Goal: Task Accomplishment & Management: Manage account settings

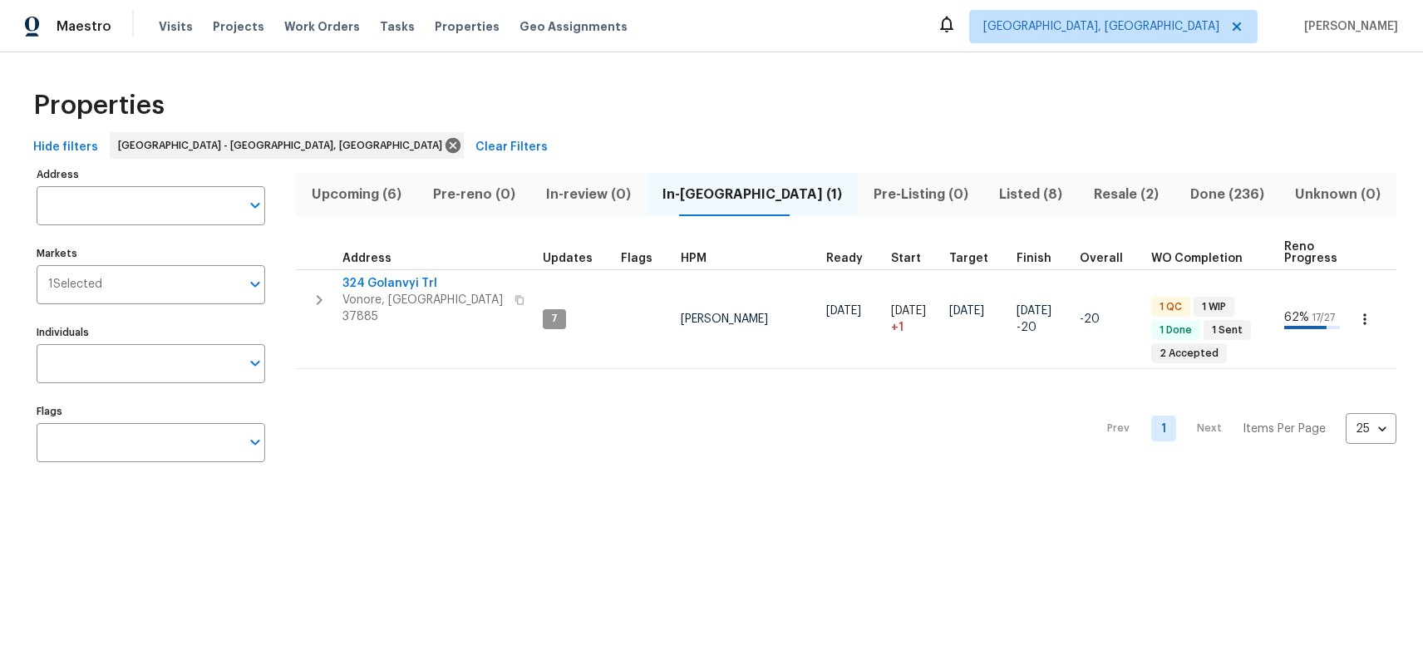
click at [355, 198] on span "Upcoming (6)" at bounding box center [356, 194] width 101 height 23
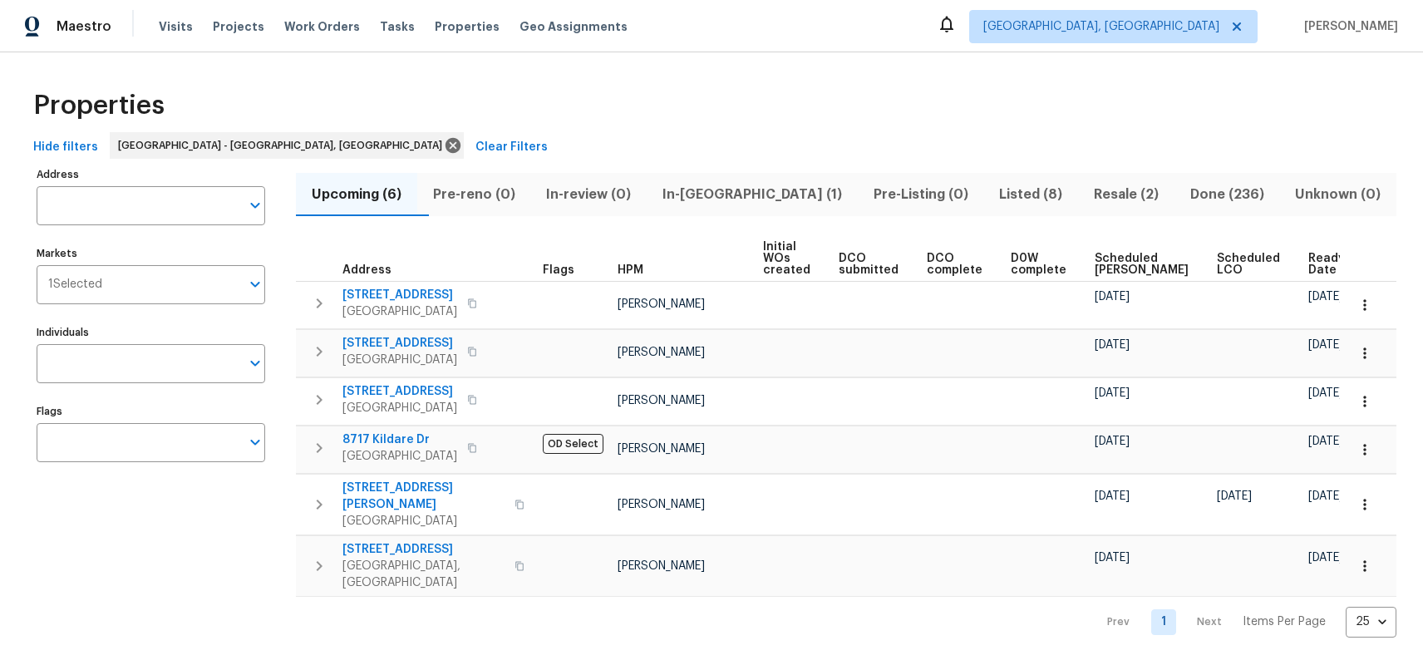
click at [993, 193] on span "Listed (8)" at bounding box center [1030, 194] width 75 height 23
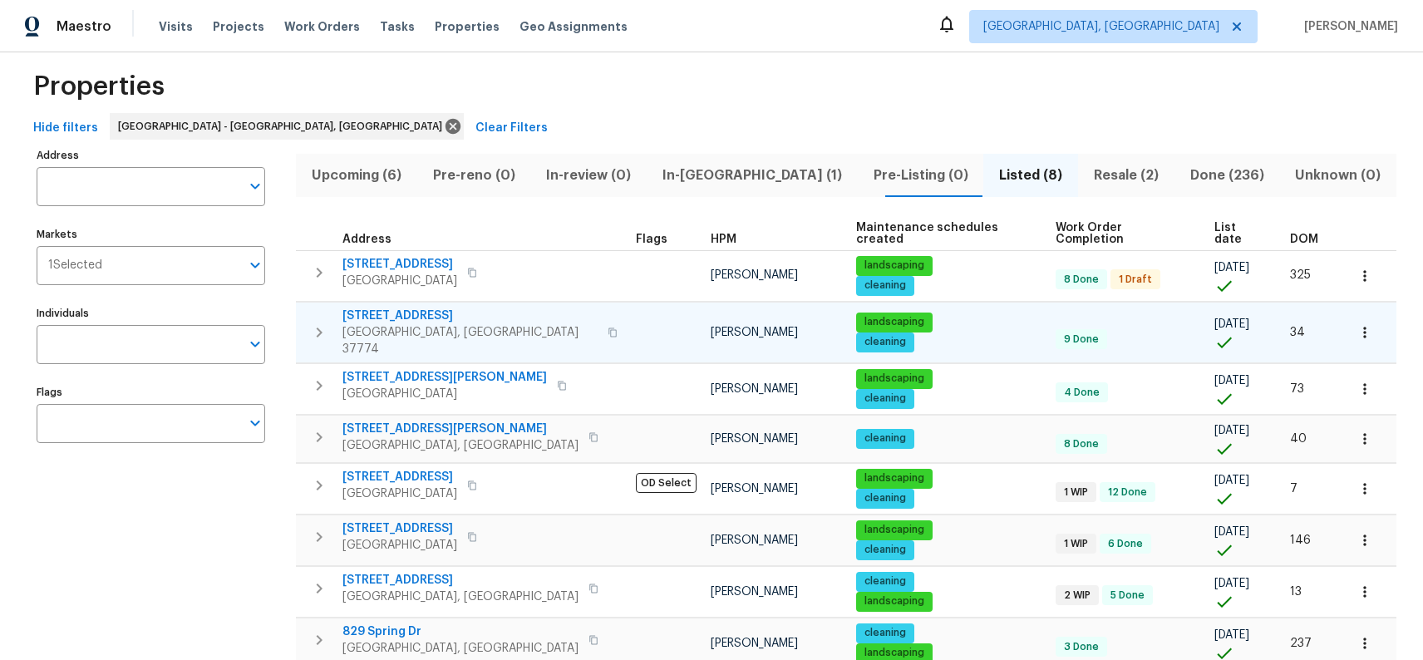
scroll to position [86, 0]
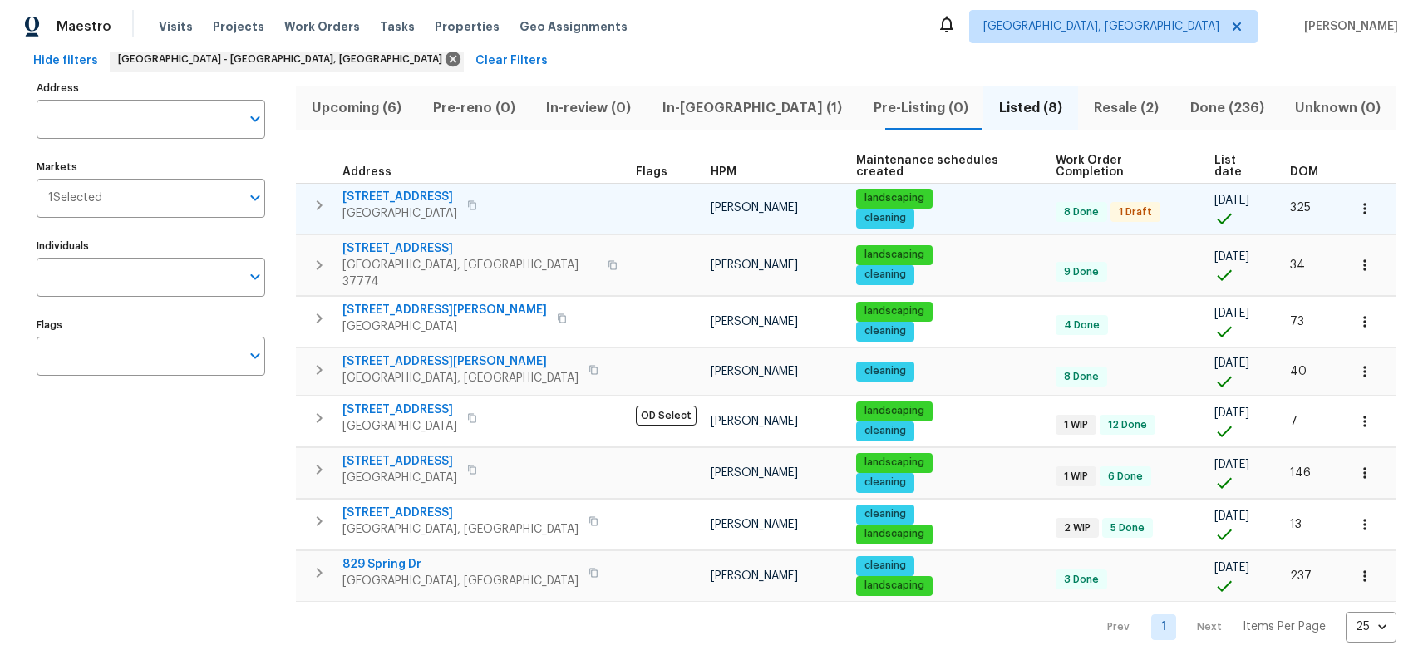
click at [416, 189] on span "2517 Parkview Ave" at bounding box center [399, 197] width 115 height 17
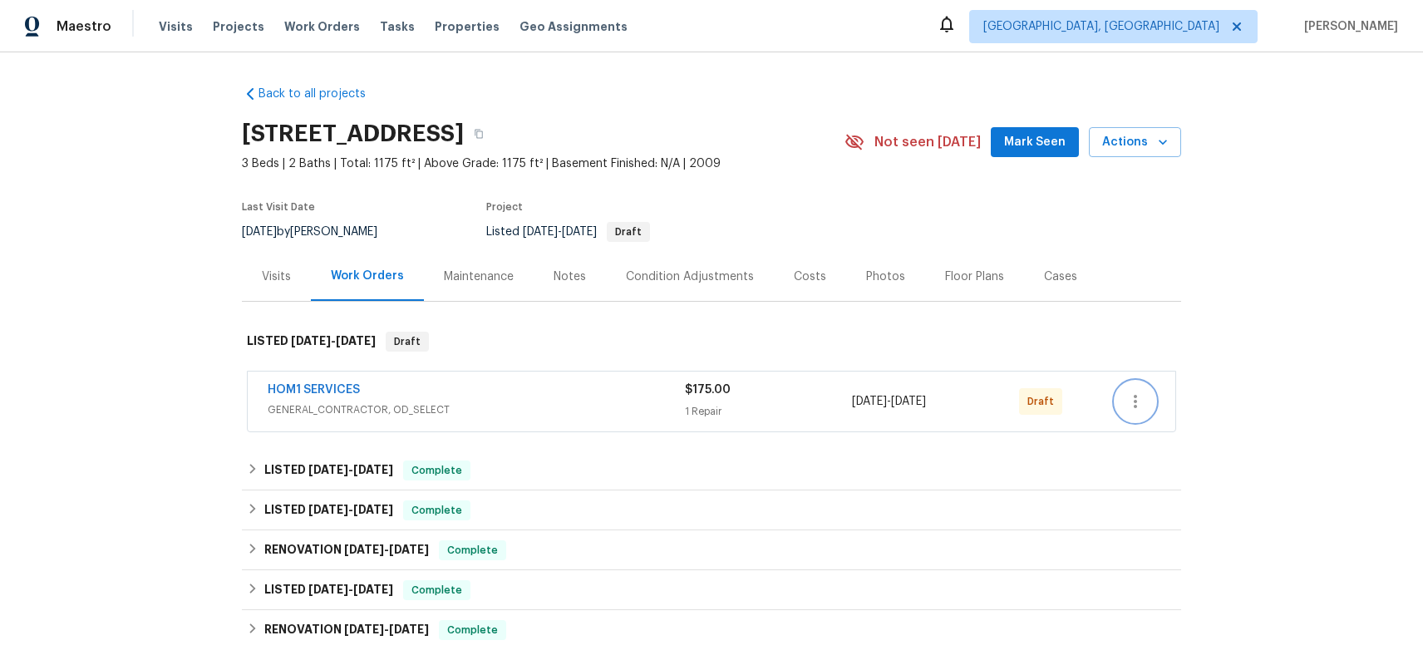
click at [1127, 399] on icon "button" at bounding box center [1135, 401] width 20 height 20
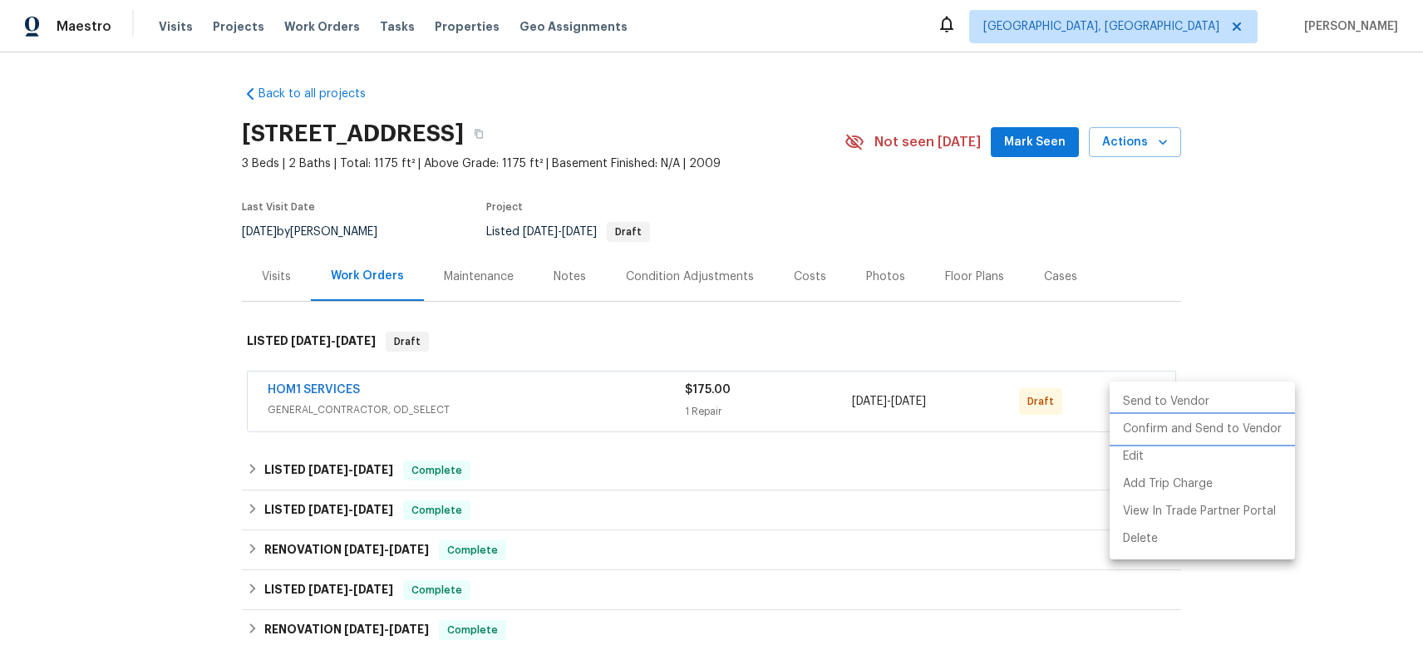
click at [1148, 423] on li "Confirm and Send to Vendor" at bounding box center [1201, 429] width 185 height 27
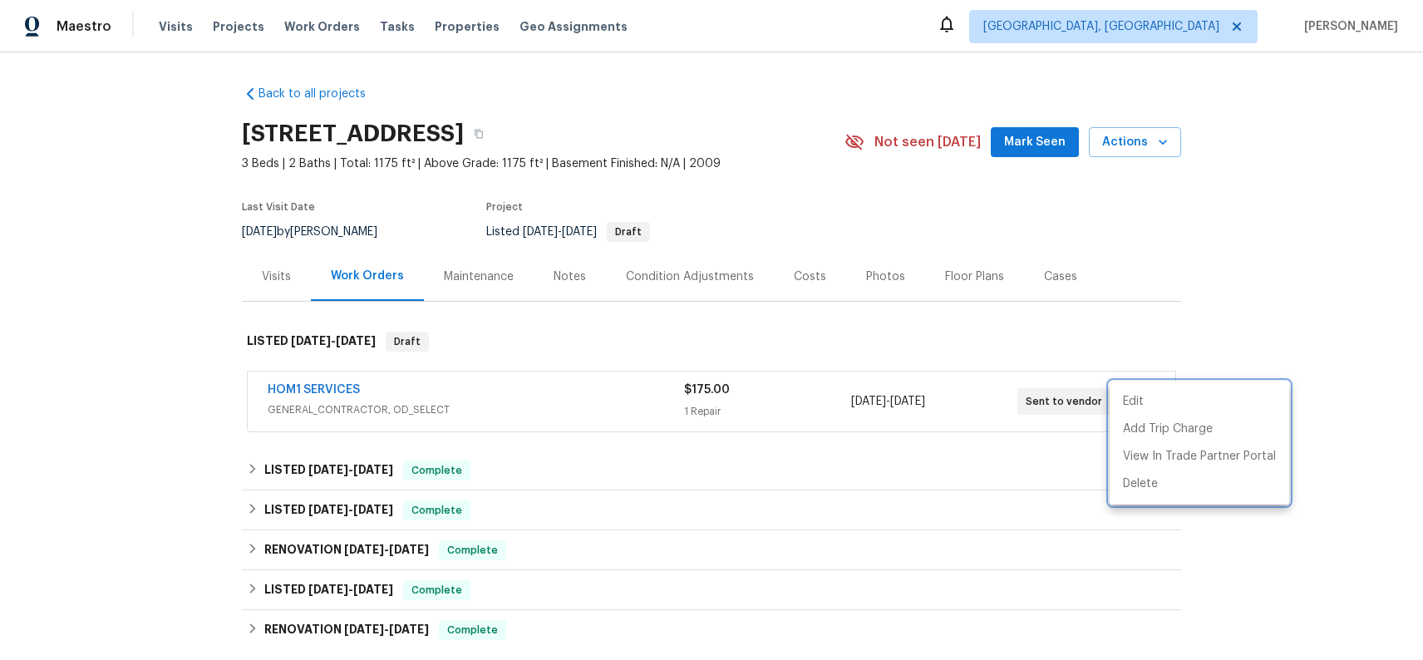
click at [870, 324] on div at bounding box center [711, 330] width 1423 height 660
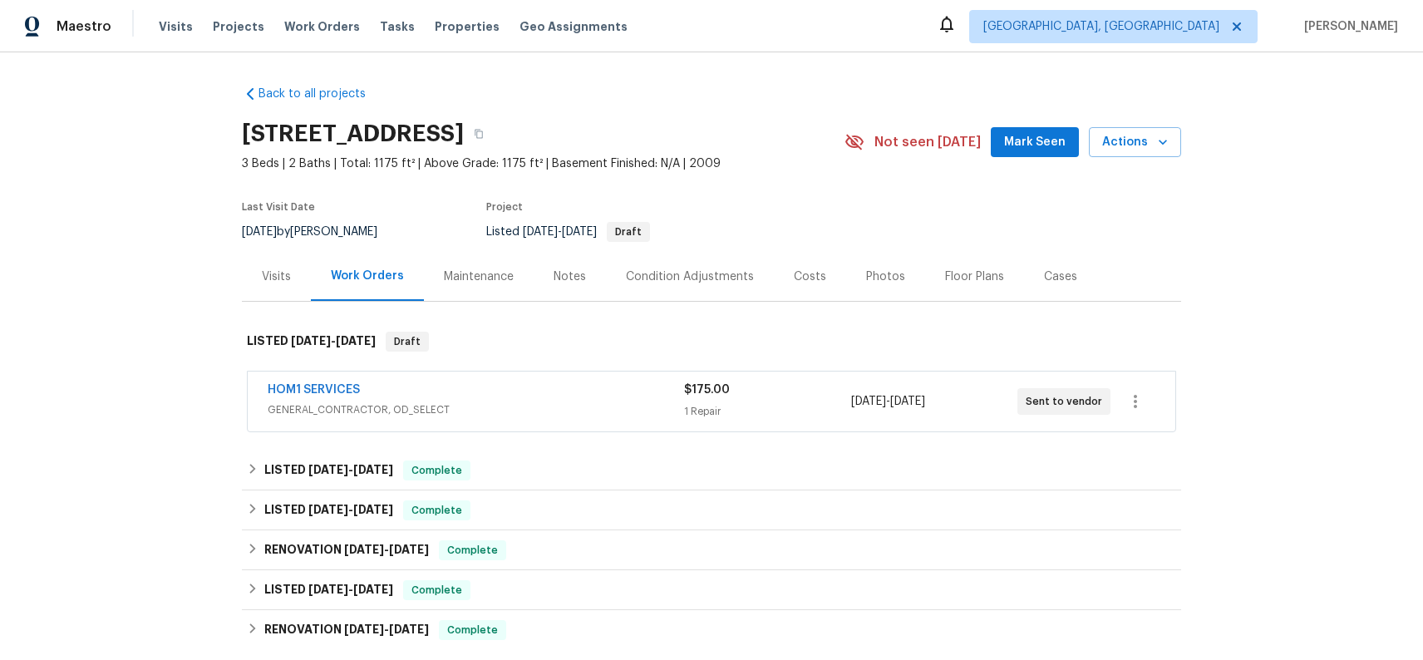
click at [470, 385] on div "HOM1 SERVICES" at bounding box center [476, 391] width 416 height 20
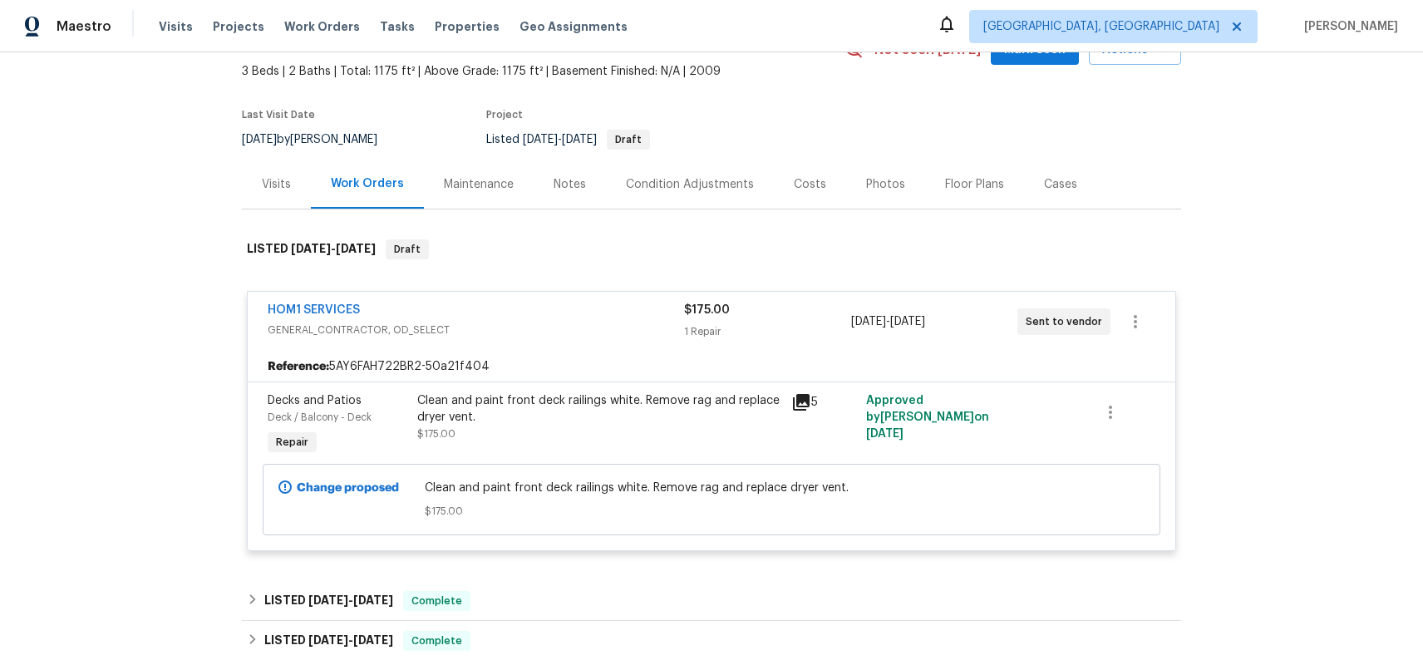
scroll to position [107, 0]
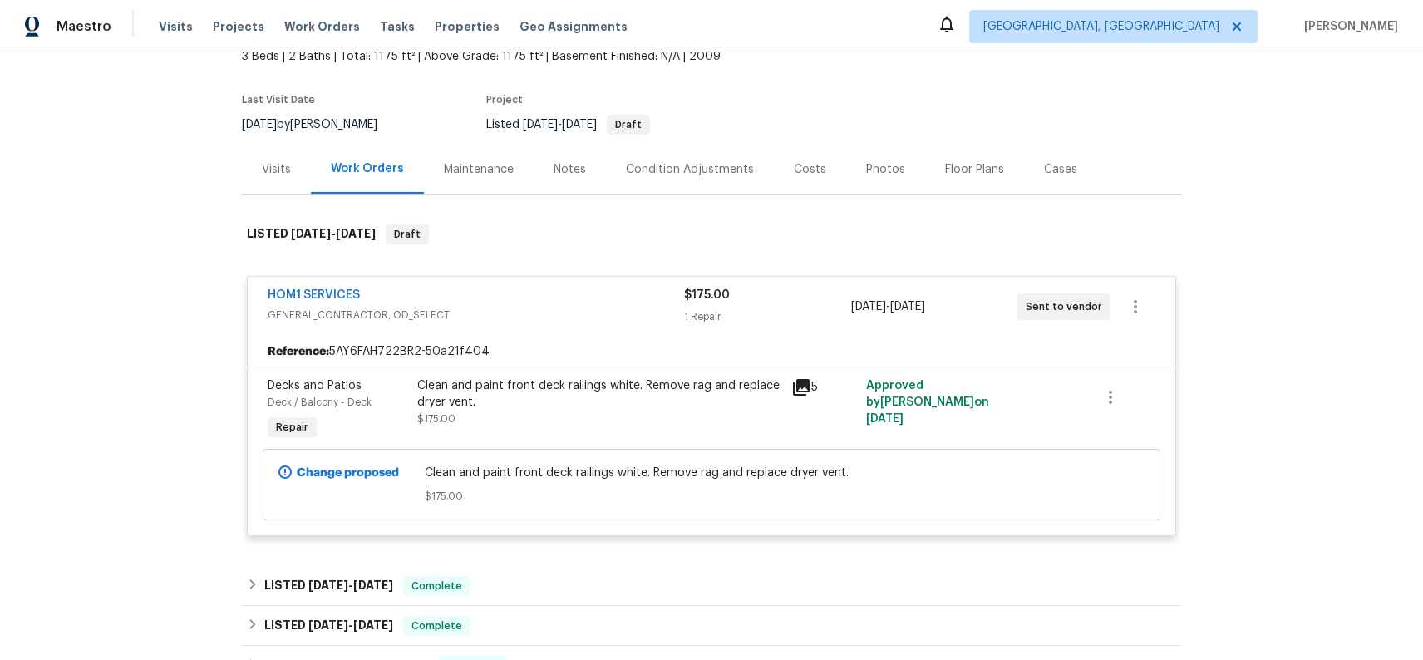
click at [599, 303] on div "HOM1 SERVICES" at bounding box center [476, 297] width 416 height 20
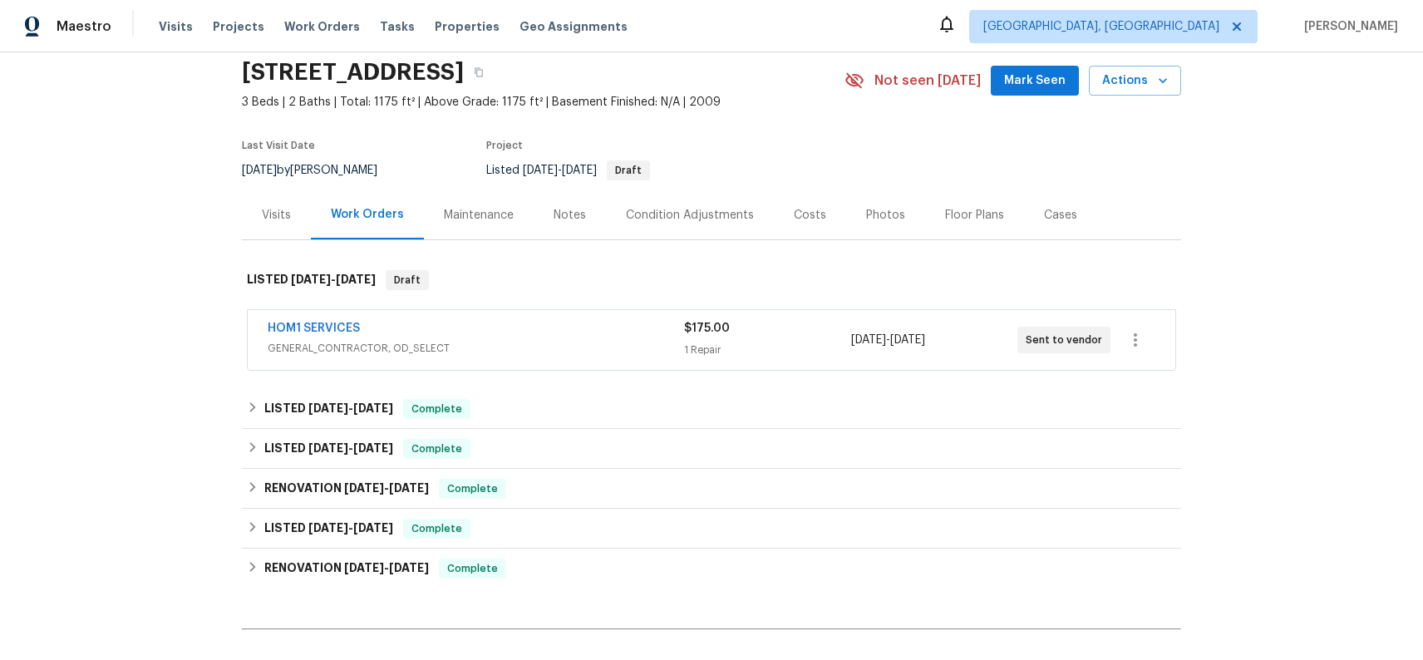
scroll to position [0, 0]
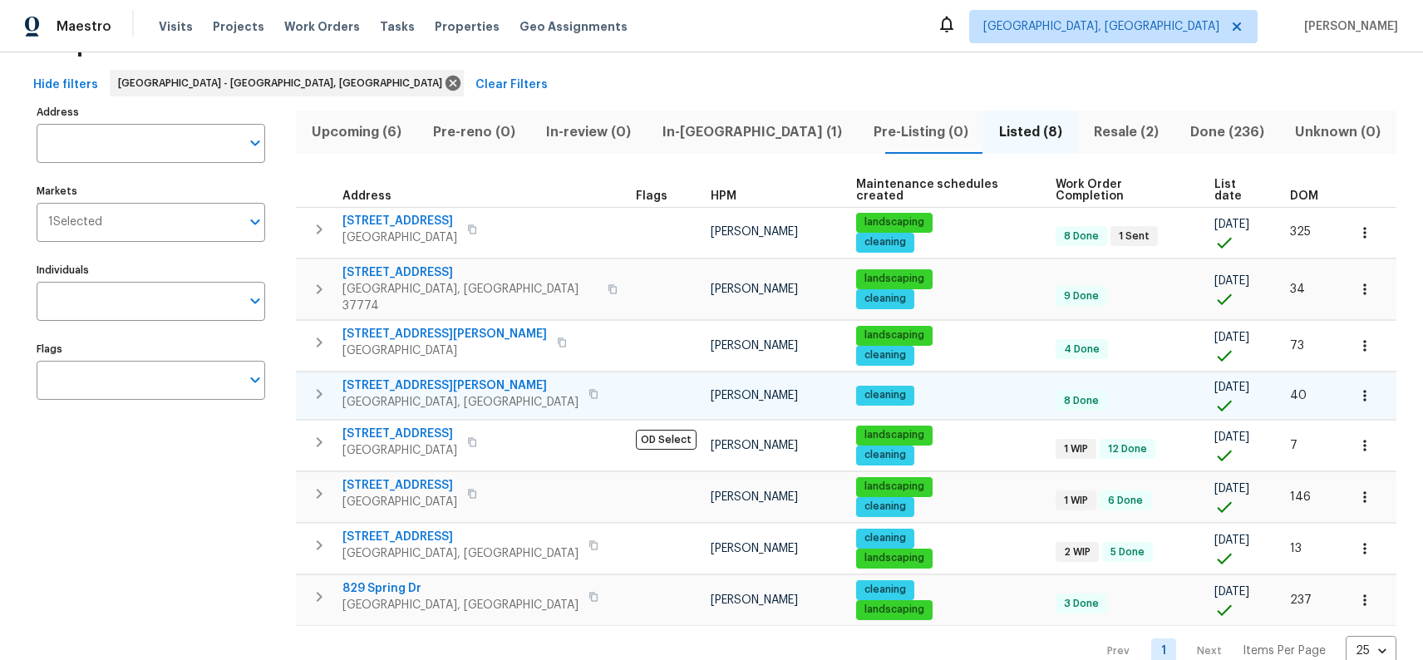
scroll to position [86, 0]
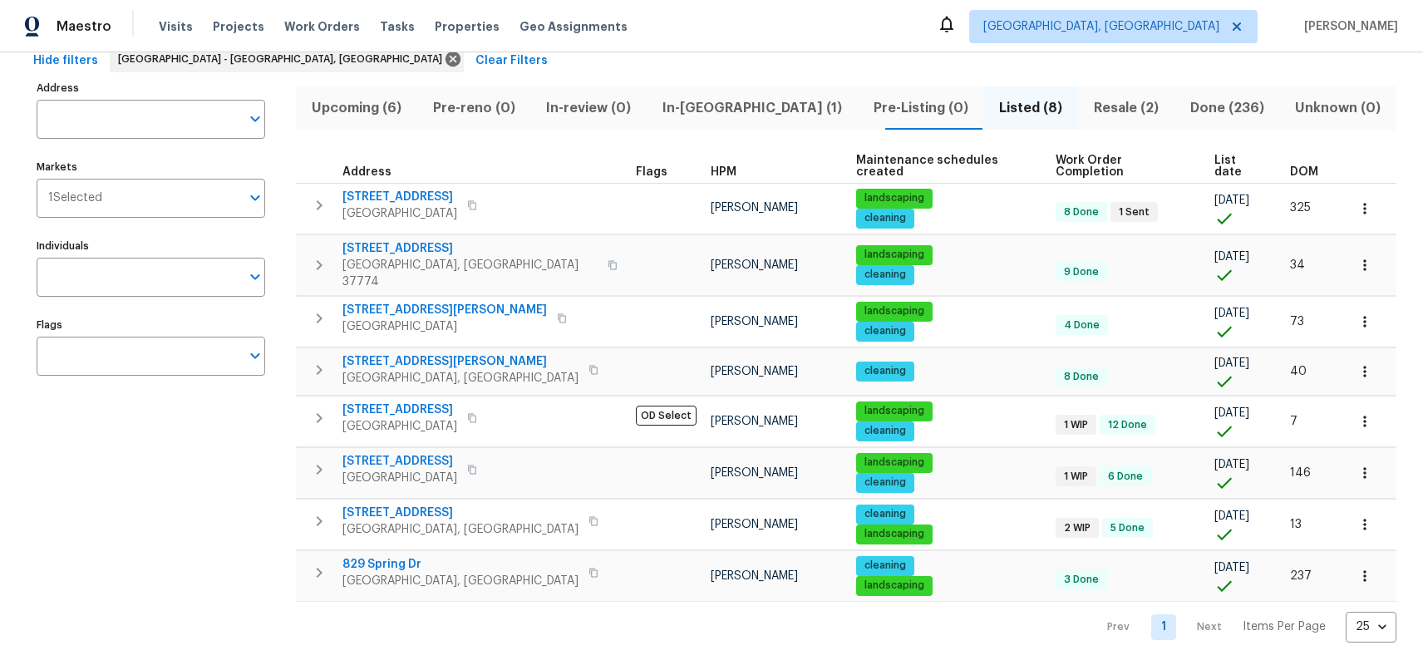
click at [378, 119] on span "Upcoming (6)" at bounding box center [356, 107] width 101 height 23
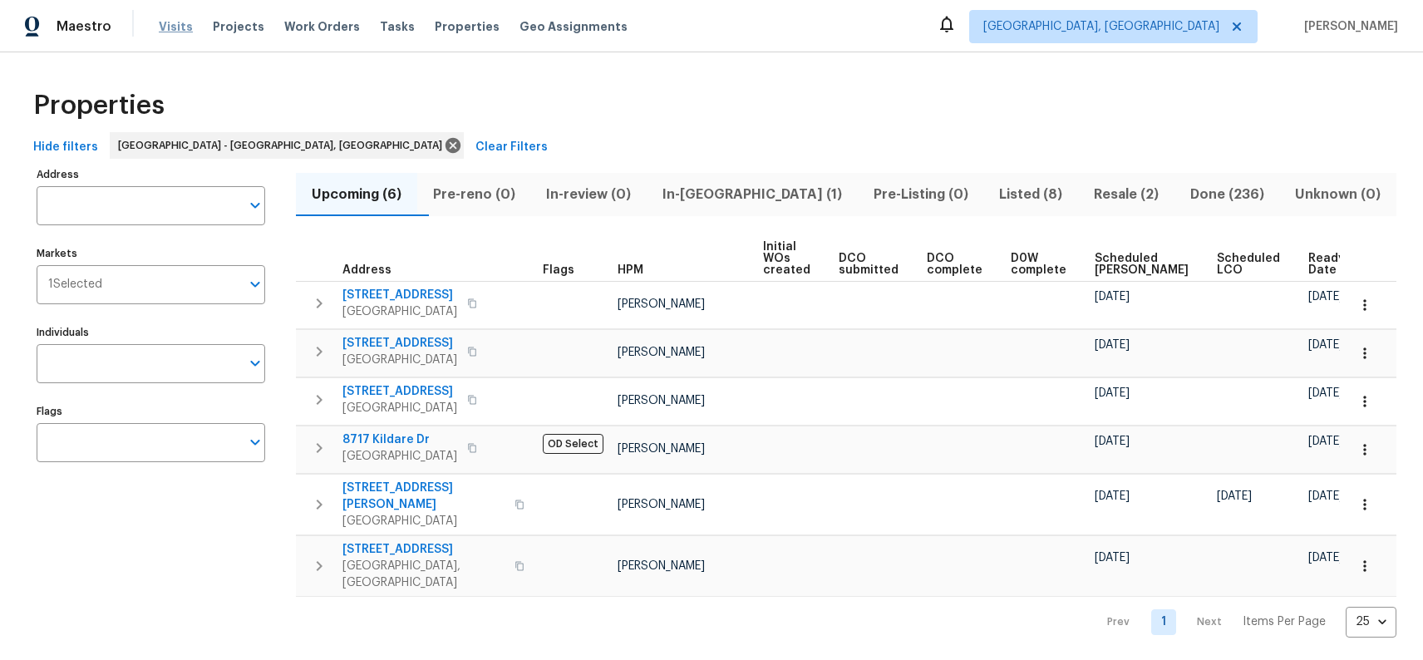
click at [169, 24] on span "Visits" at bounding box center [176, 26] width 34 height 17
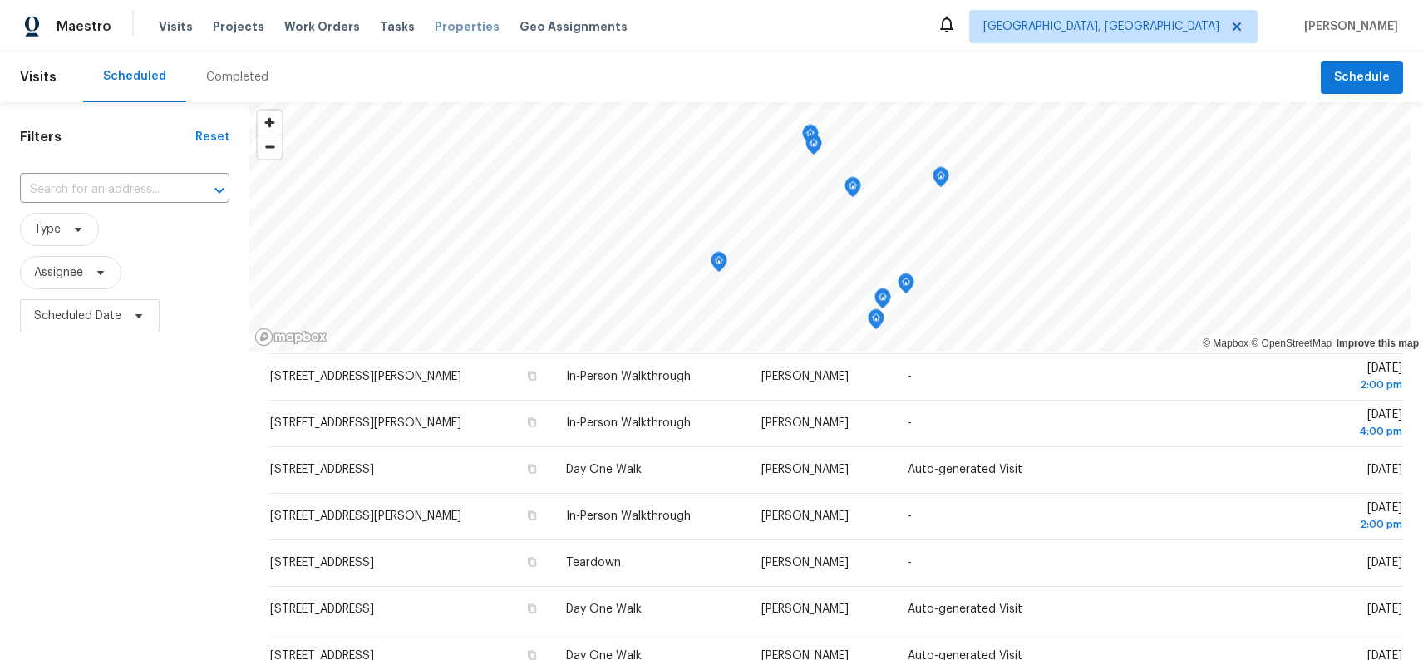
click at [436, 31] on span "Properties" at bounding box center [467, 26] width 65 height 17
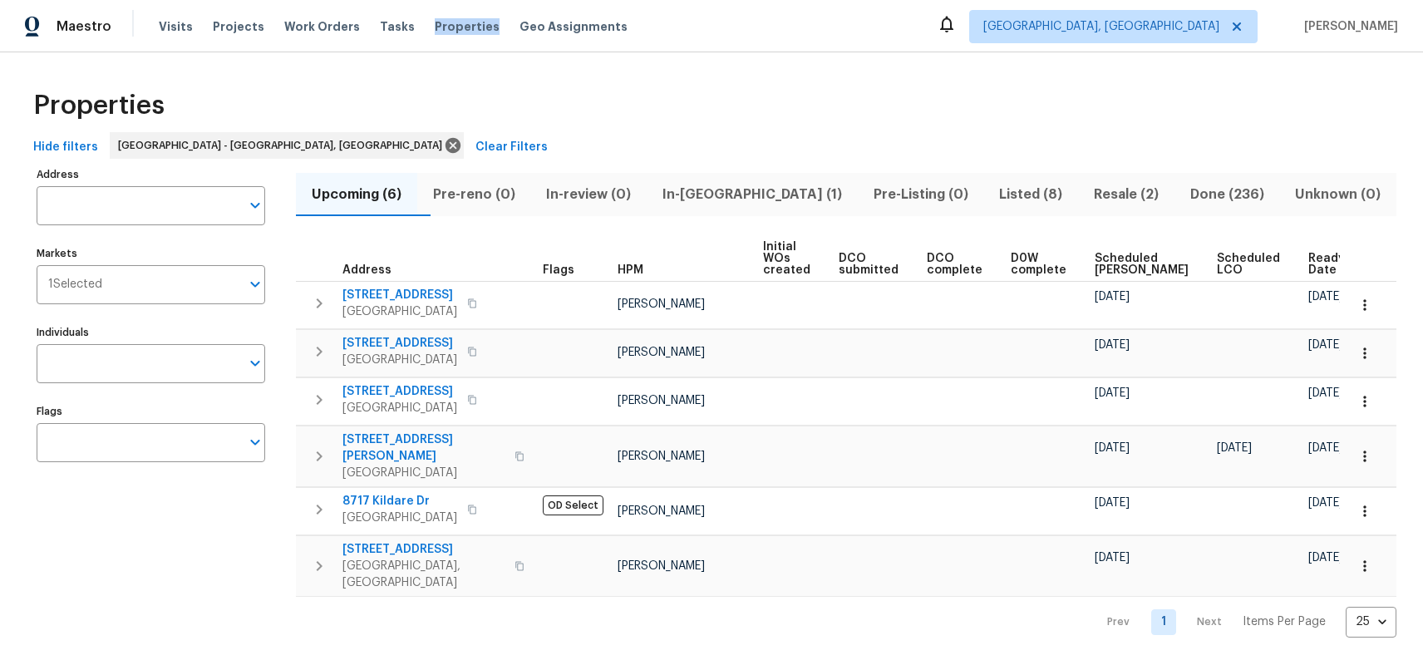
click at [1116, 195] on span "Resale (2)" at bounding box center [1126, 194] width 76 height 23
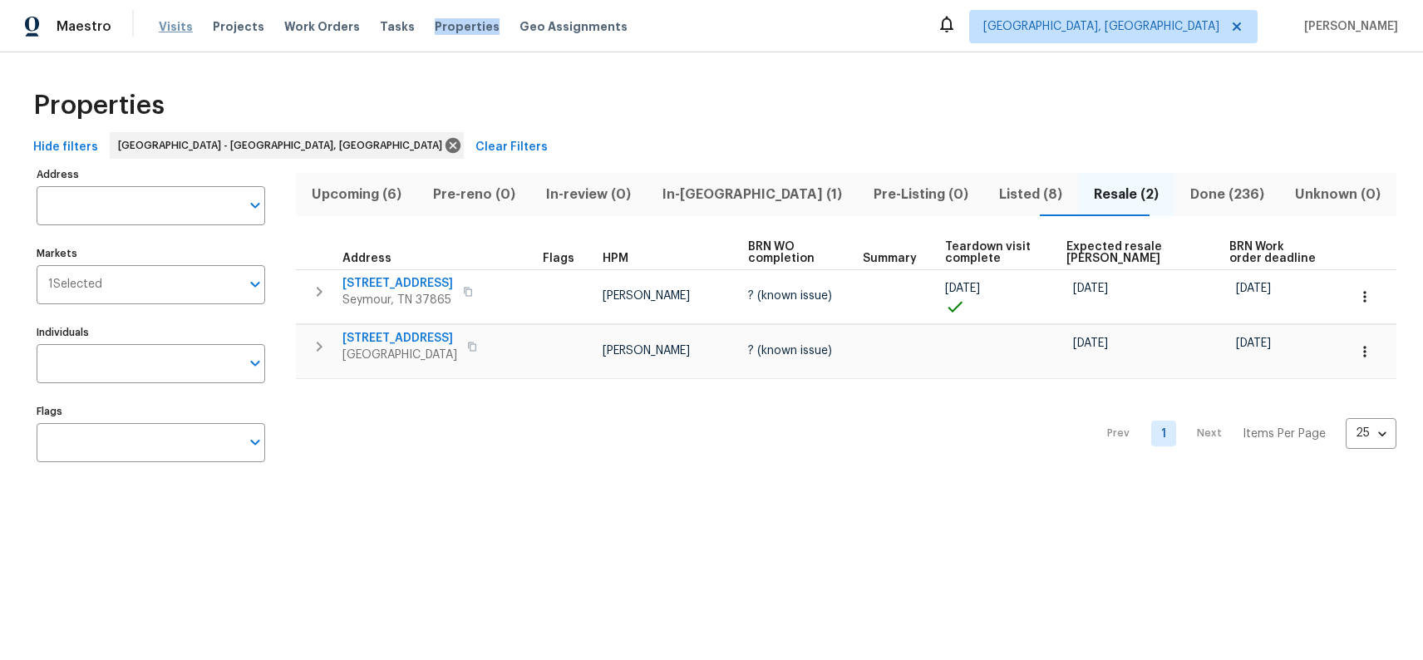
click at [177, 25] on span "Visits" at bounding box center [176, 26] width 34 height 17
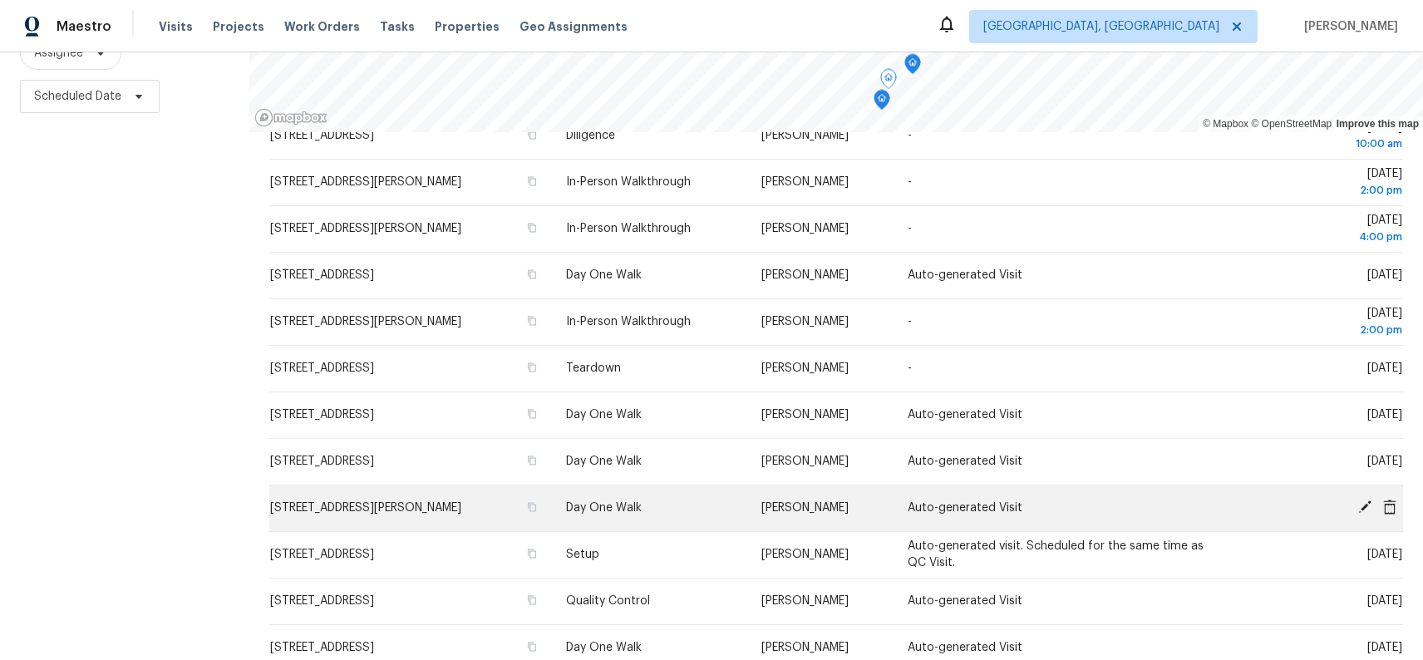
scroll to position [224, 0]
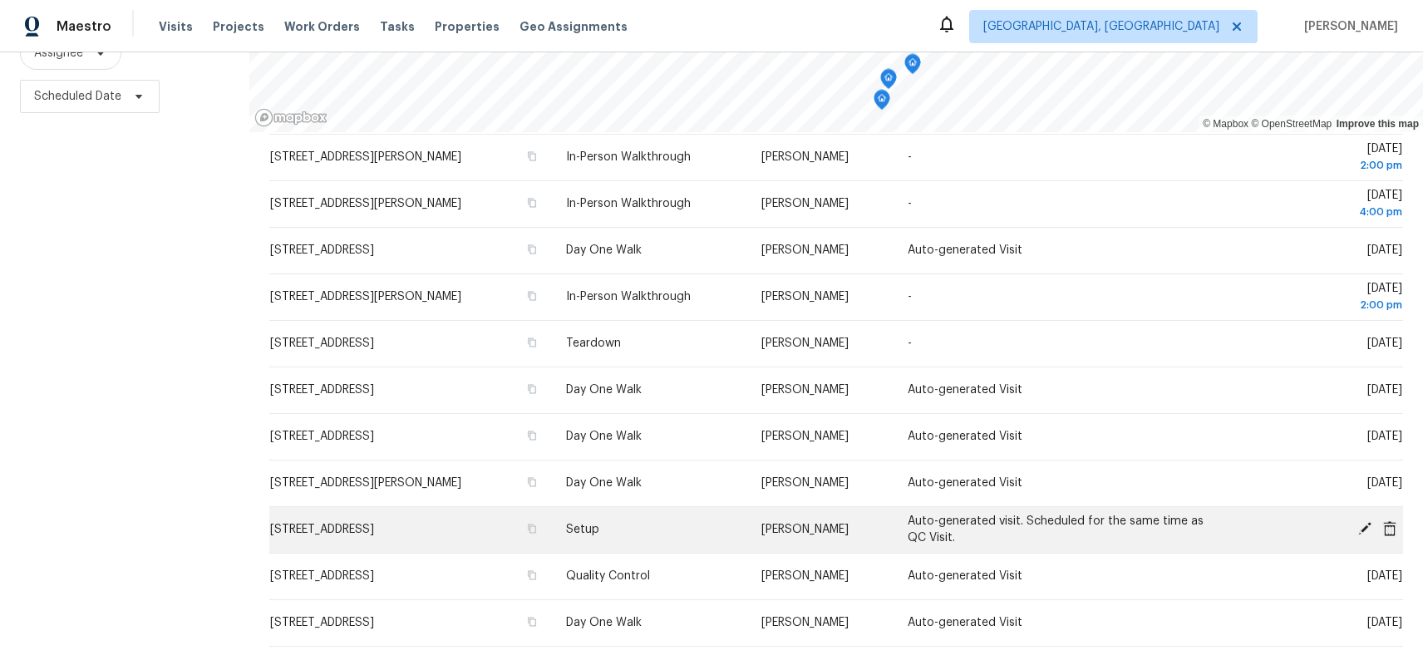
click at [1367, 528] on icon at bounding box center [1364, 528] width 13 height 13
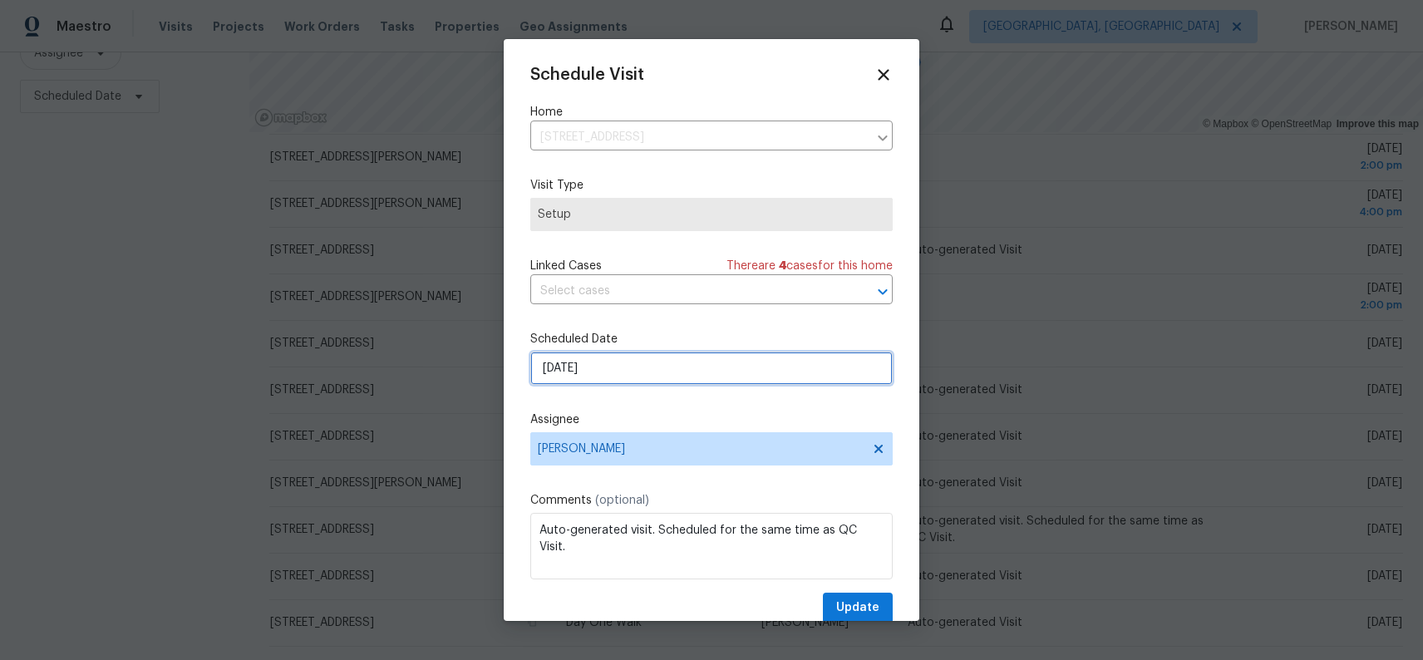
click at [618, 360] on input "10/8/2025" at bounding box center [711, 368] width 362 height 33
select select "9"
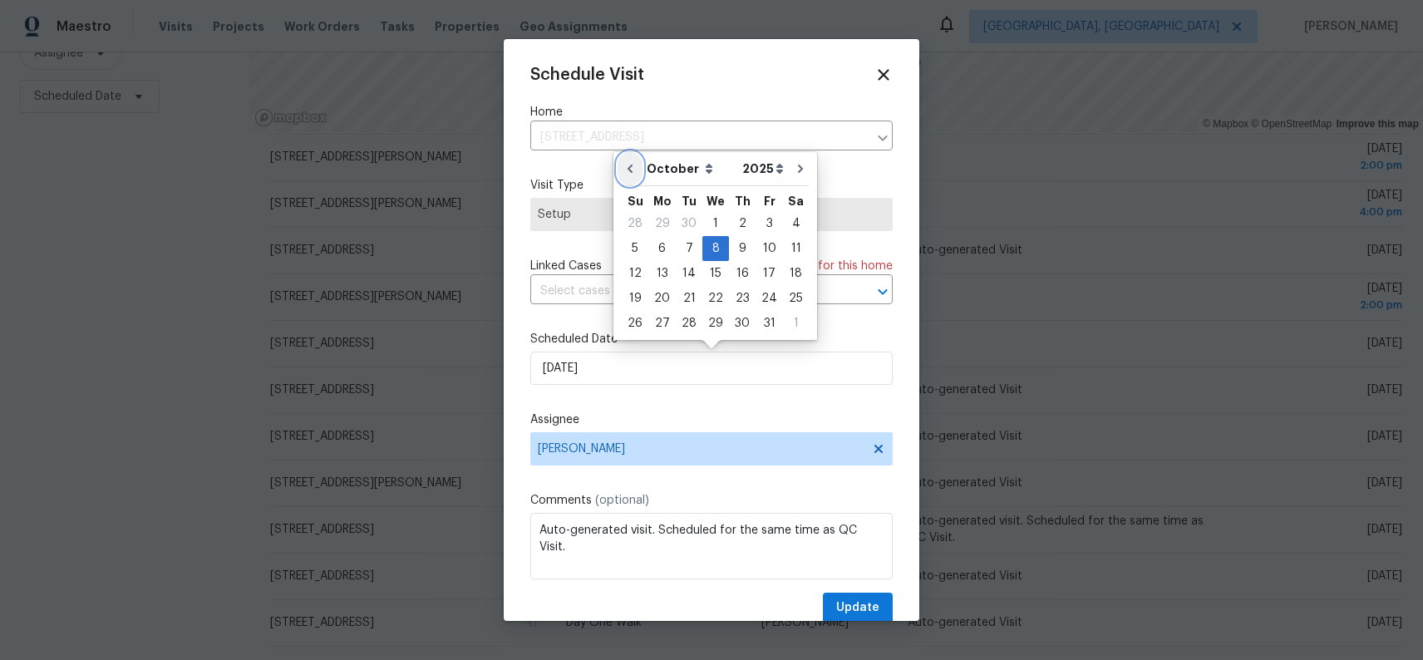
click at [630, 178] on button "Go to previous month" at bounding box center [629, 168] width 25 height 33
type input "[DATE]"
select select "8"
click at [687, 270] on div "16" at bounding box center [689, 273] width 27 height 23
type input "9/16/2025"
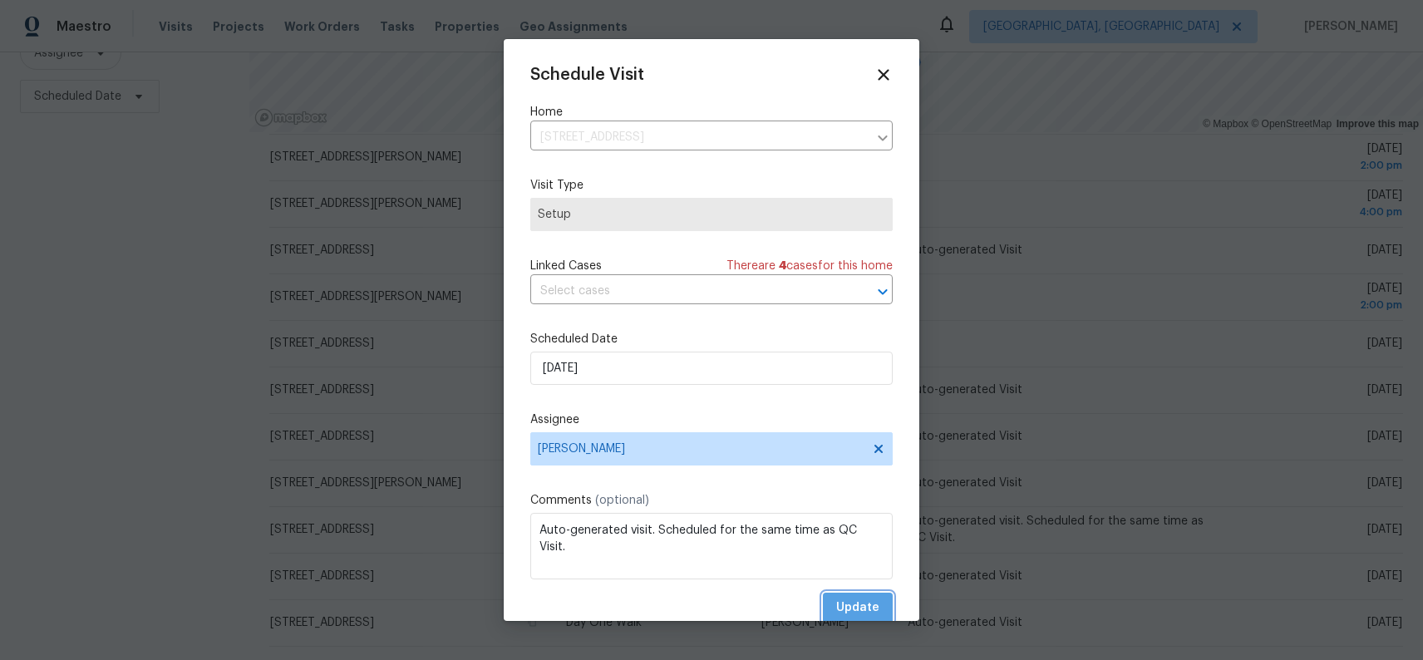
click at [863, 602] on span "Update" at bounding box center [857, 607] width 43 height 21
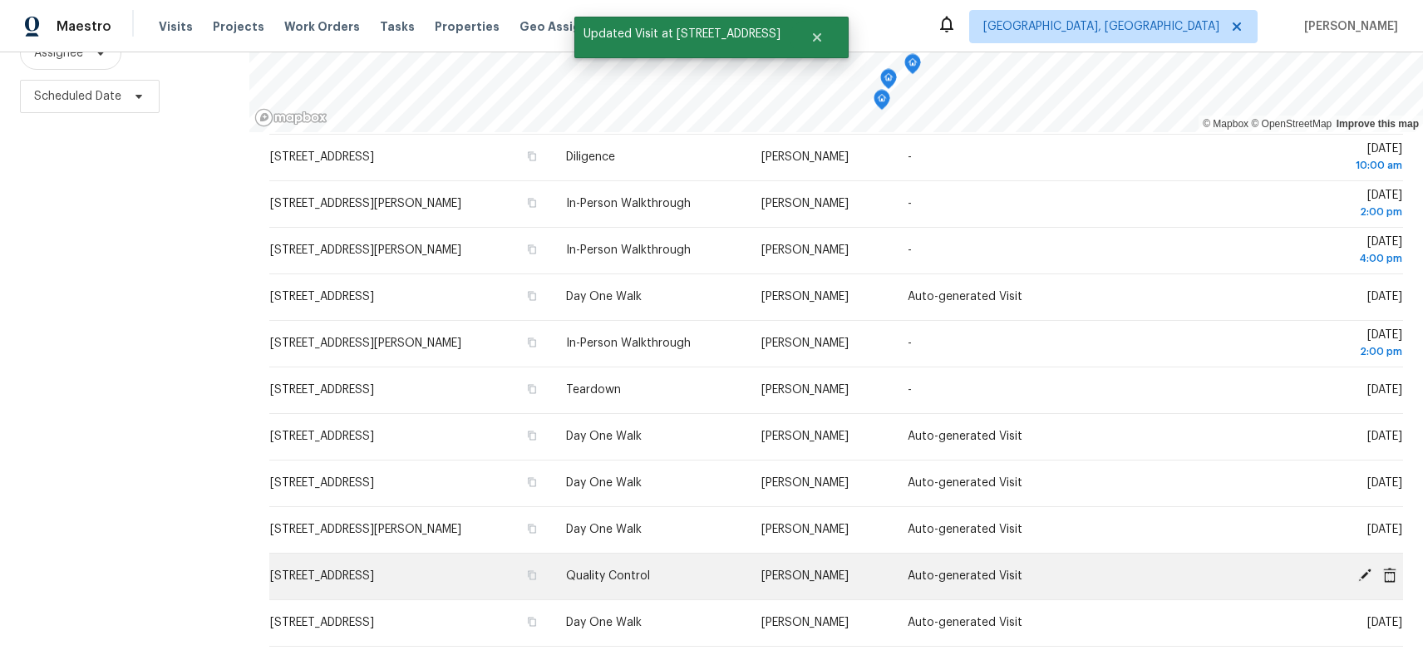
click at [1368, 579] on icon at bounding box center [1364, 575] width 15 height 15
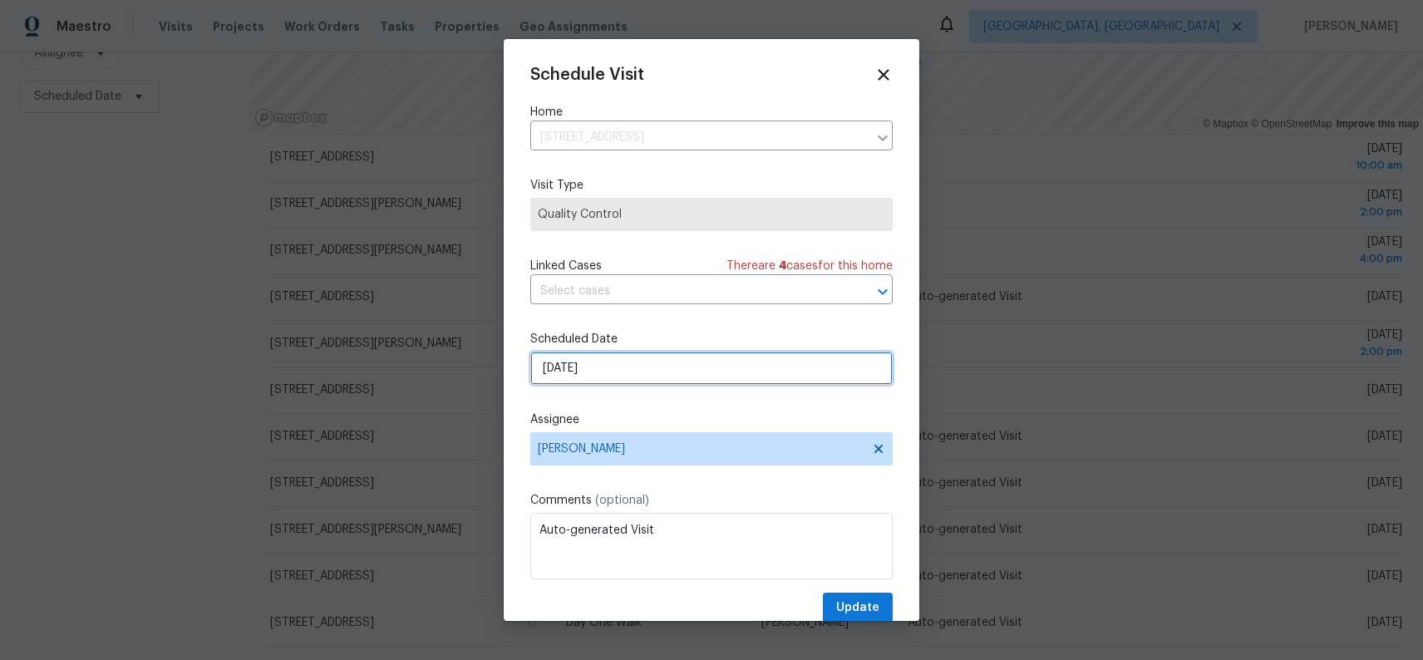
click at [609, 356] on input "10/8/2025" at bounding box center [711, 368] width 362 height 33
select select "9"
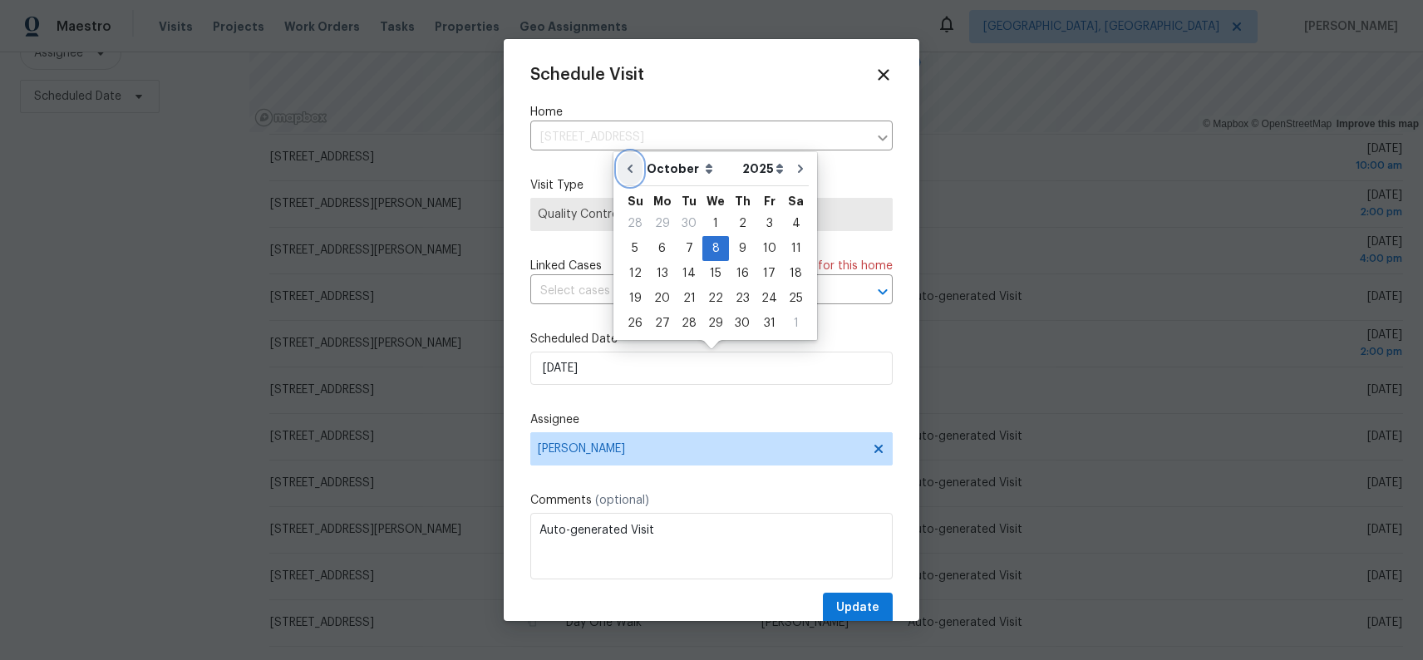
click at [637, 166] on button "Go to previous month" at bounding box center [629, 168] width 25 height 33
type input "[DATE]"
select select "8"
click at [681, 264] on div "16" at bounding box center [689, 273] width 27 height 23
type input "9/16/2025"
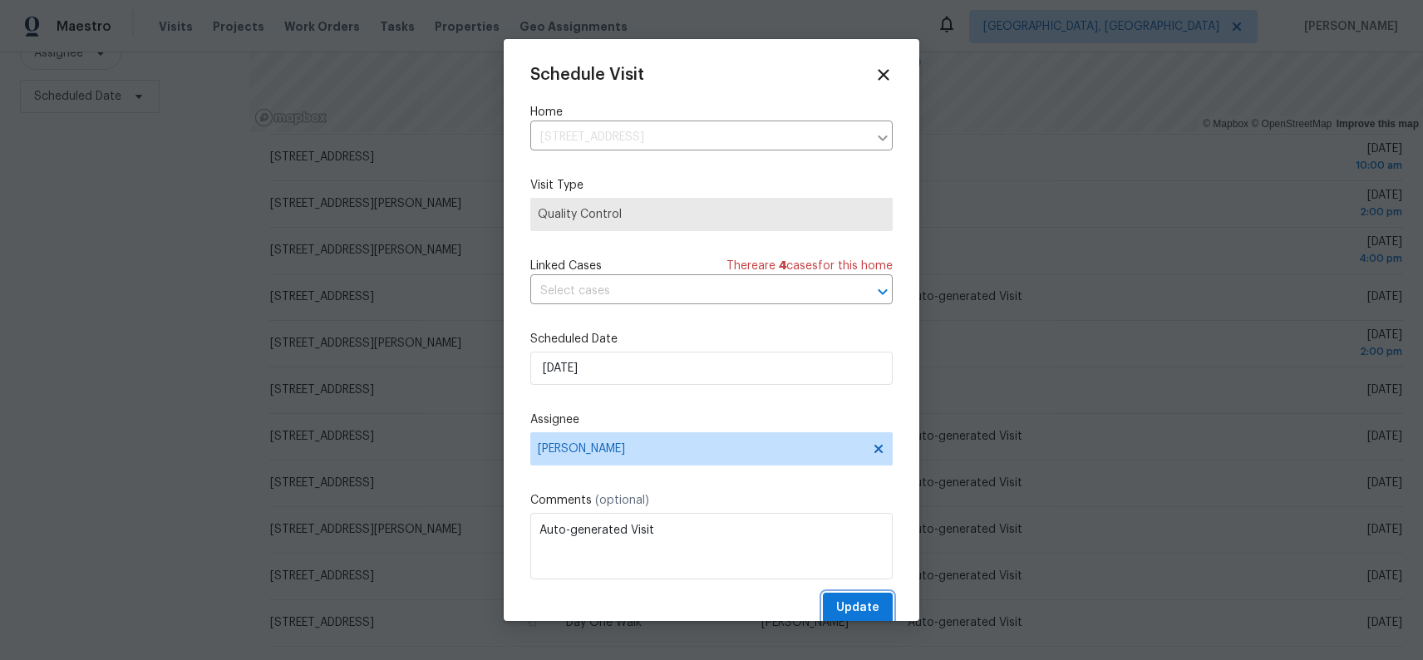
click at [872, 609] on span "Update" at bounding box center [857, 607] width 43 height 21
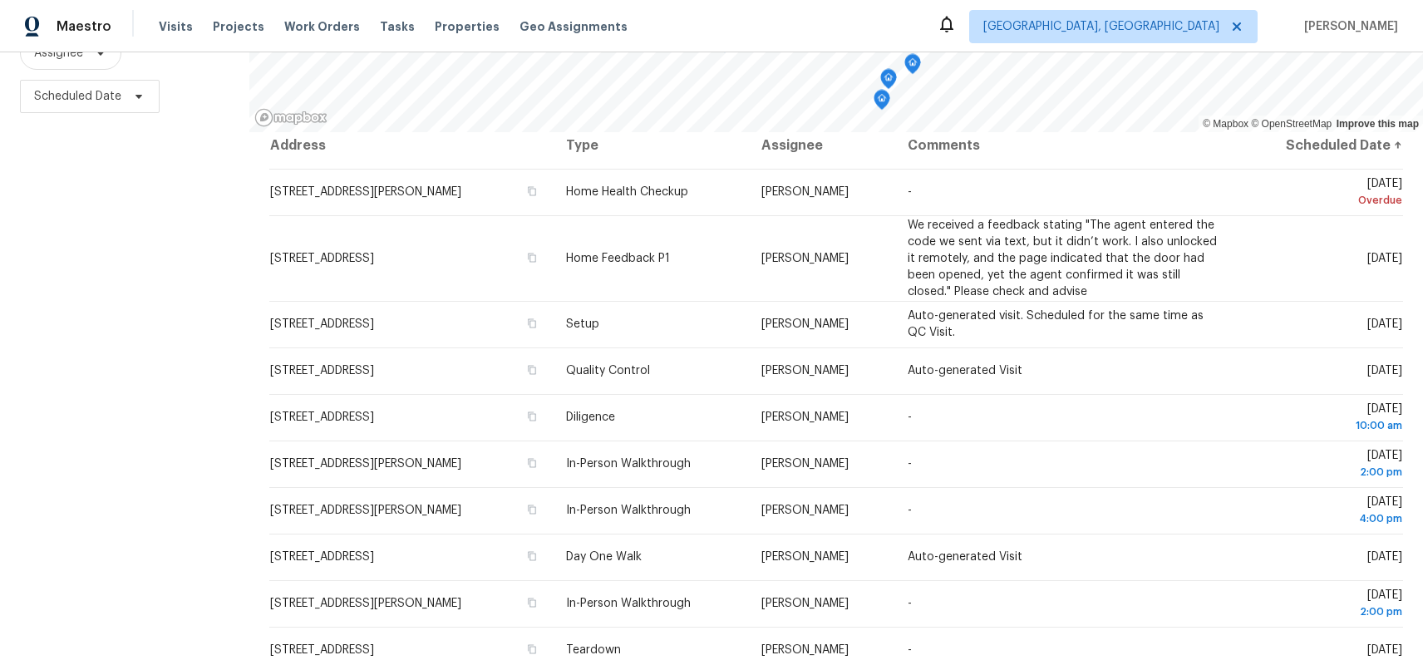
scroll to position [0, 0]
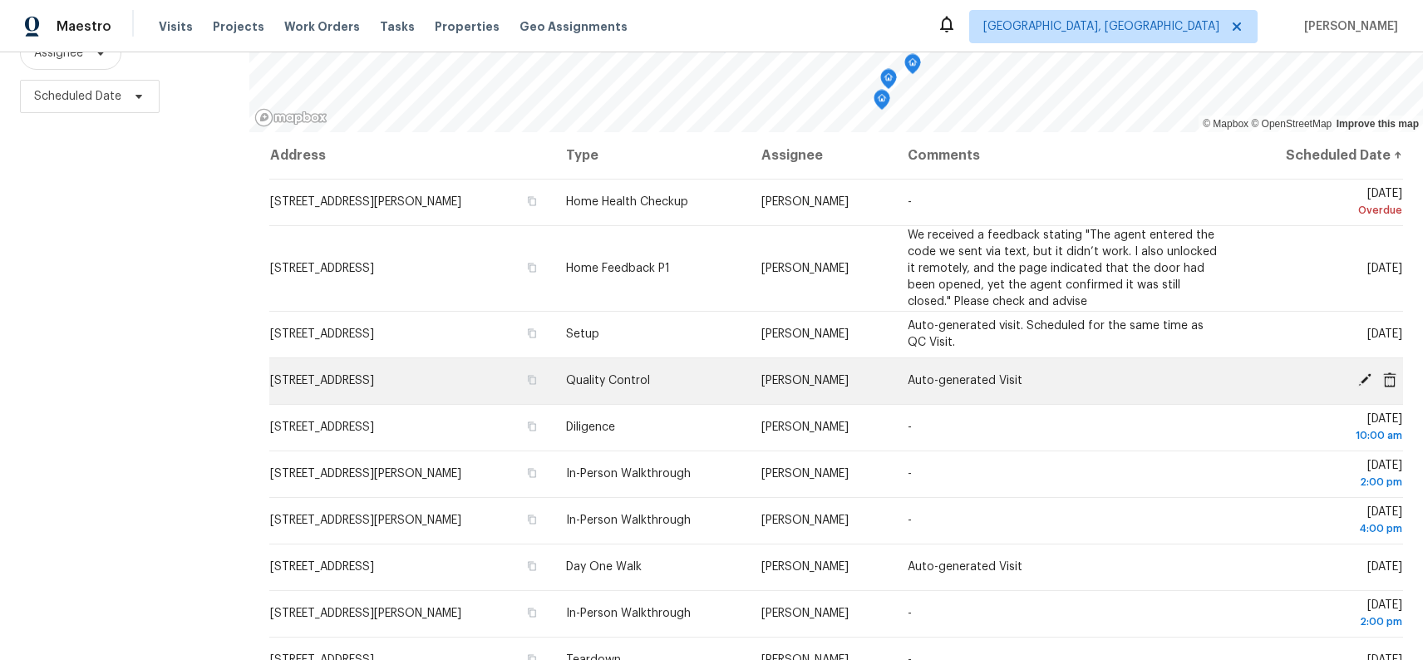
click at [1368, 381] on icon at bounding box center [1364, 379] width 15 height 15
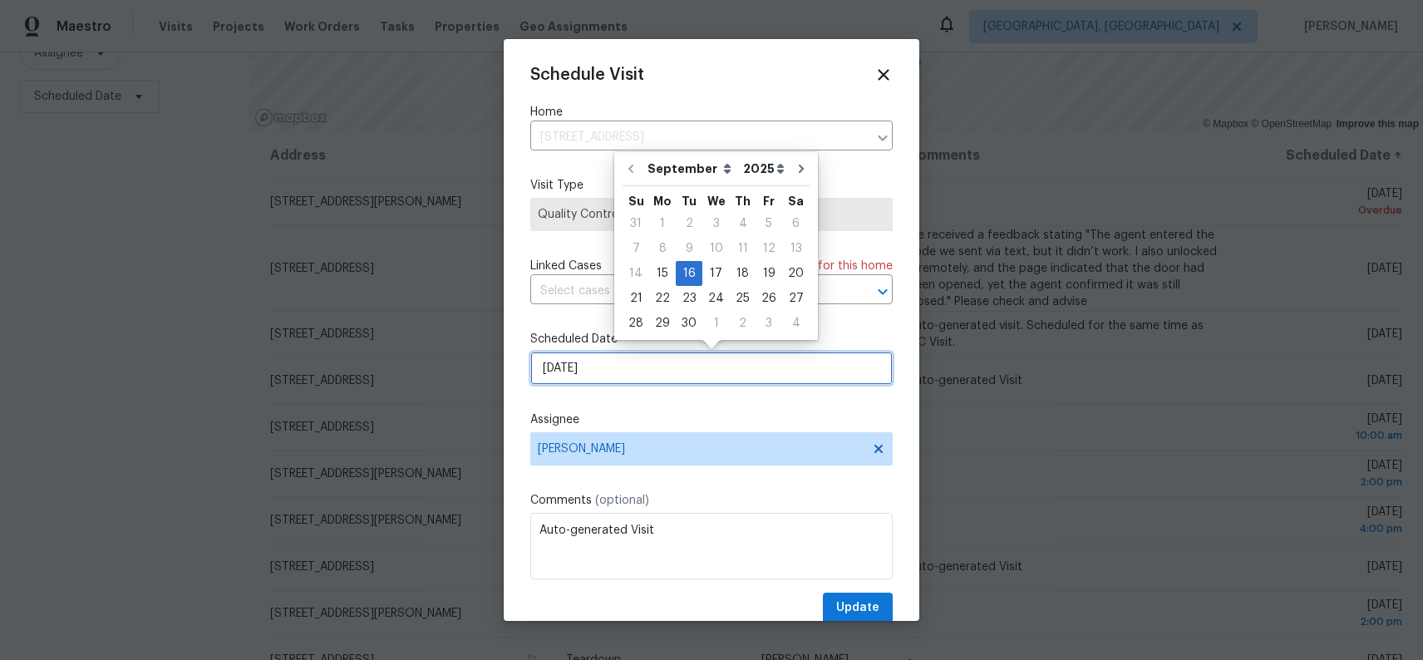
click at [583, 367] on input "9/16/2025" at bounding box center [711, 368] width 362 height 33
click at [715, 268] on div "17" at bounding box center [715, 273] width 27 height 23
type input "9/17/2025"
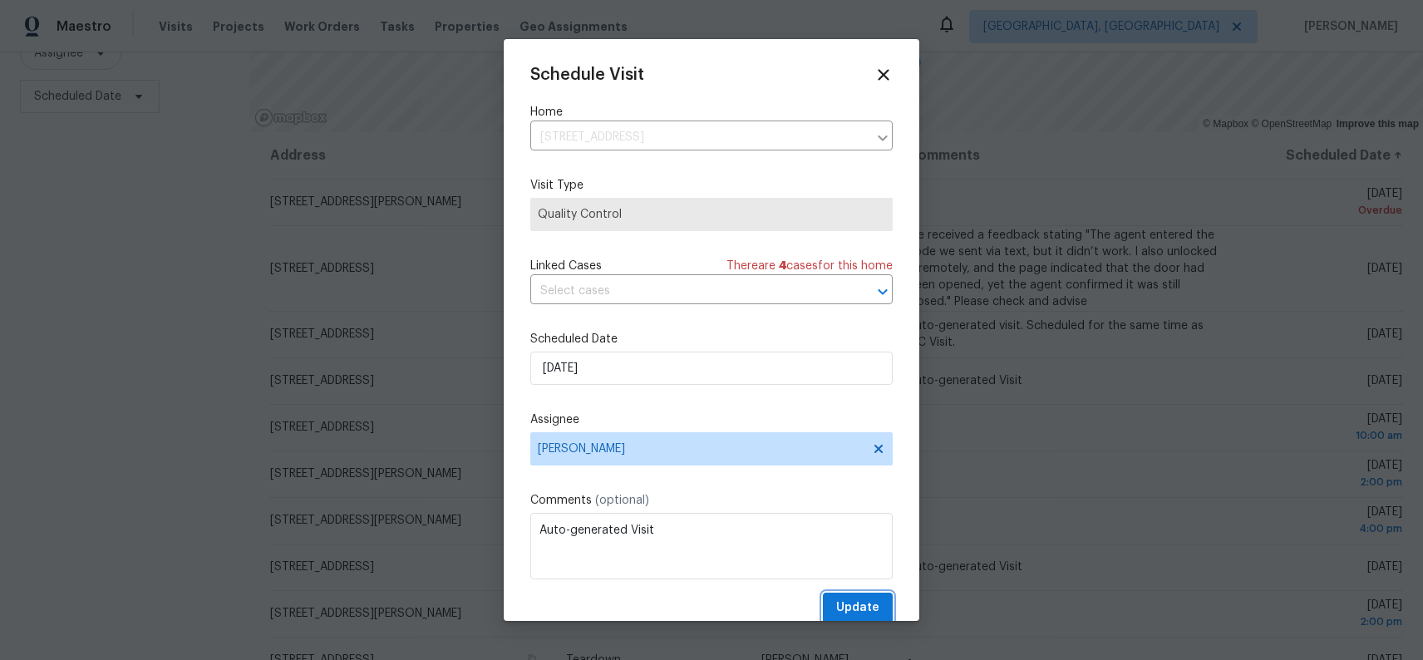
click at [868, 605] on span "Update" at bounding box center [857, 607] width 43 height 21
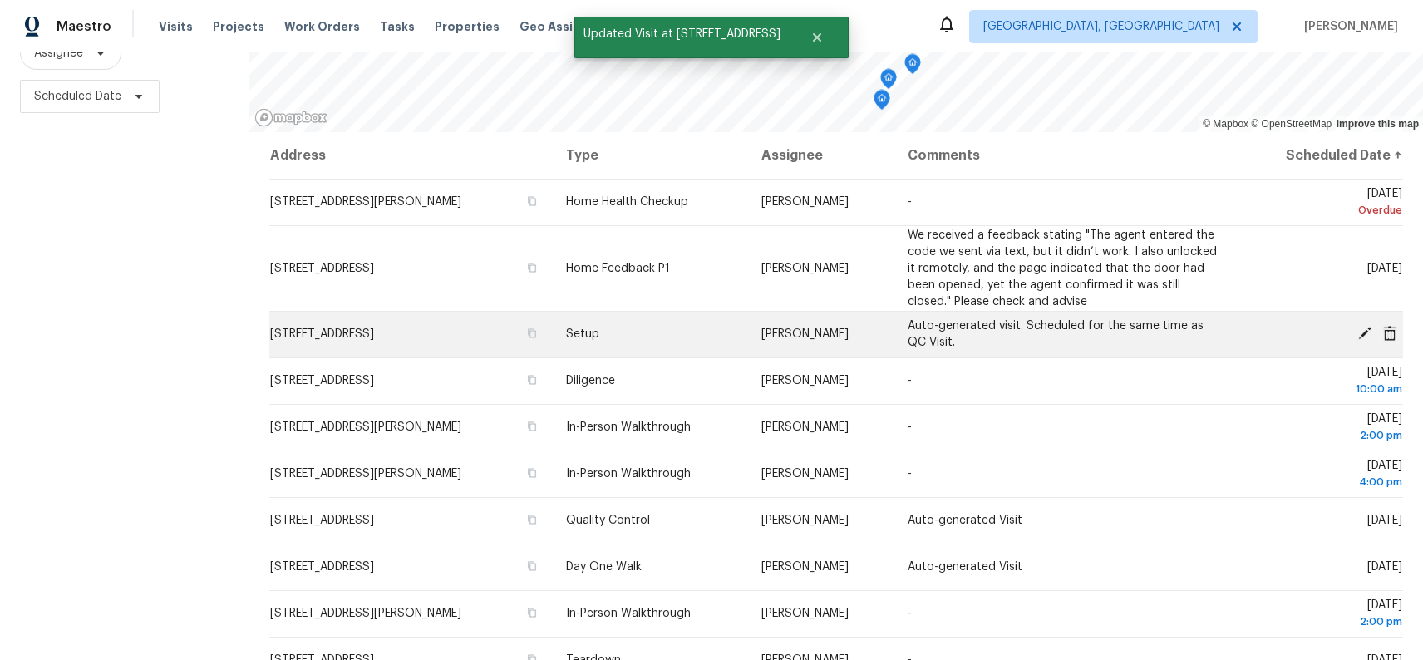
click at [1366, 332] on icon at bounding box center [1364, 333] width 13 height 13
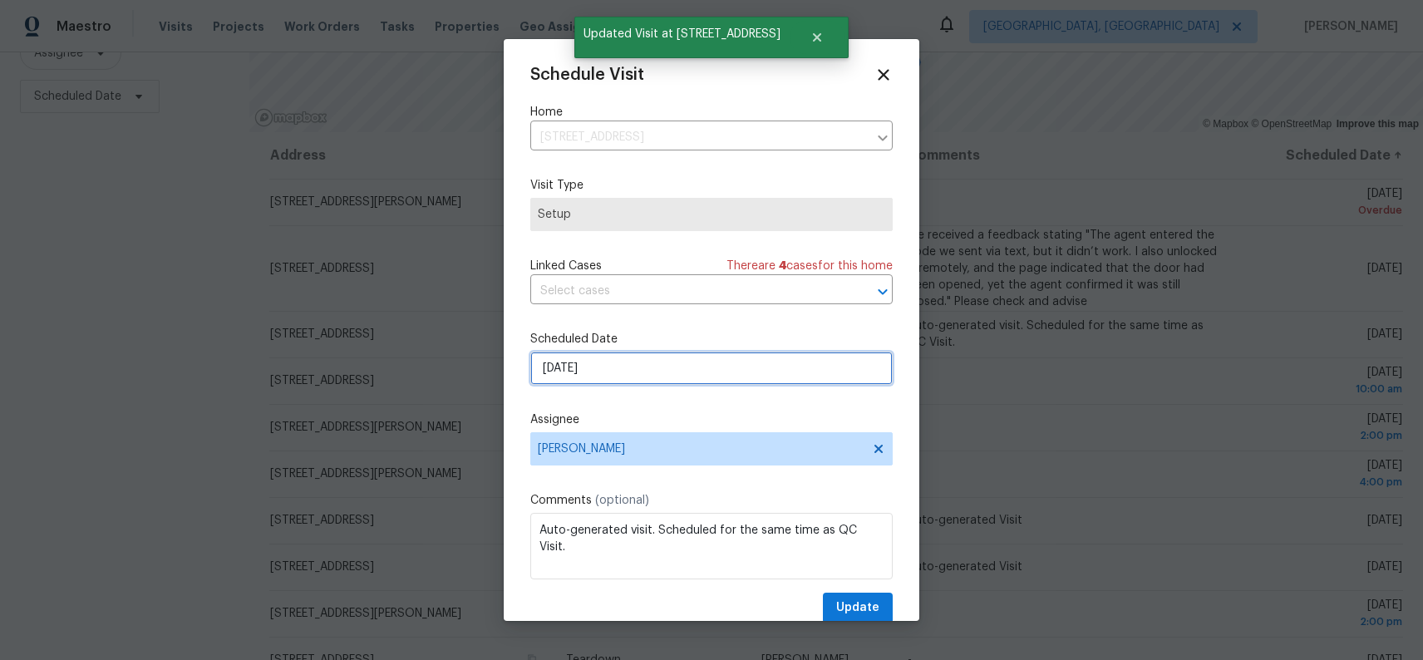
click at [593, 368] on input "9/16/2025" at bounding box center [711, 368] width 362 height 33
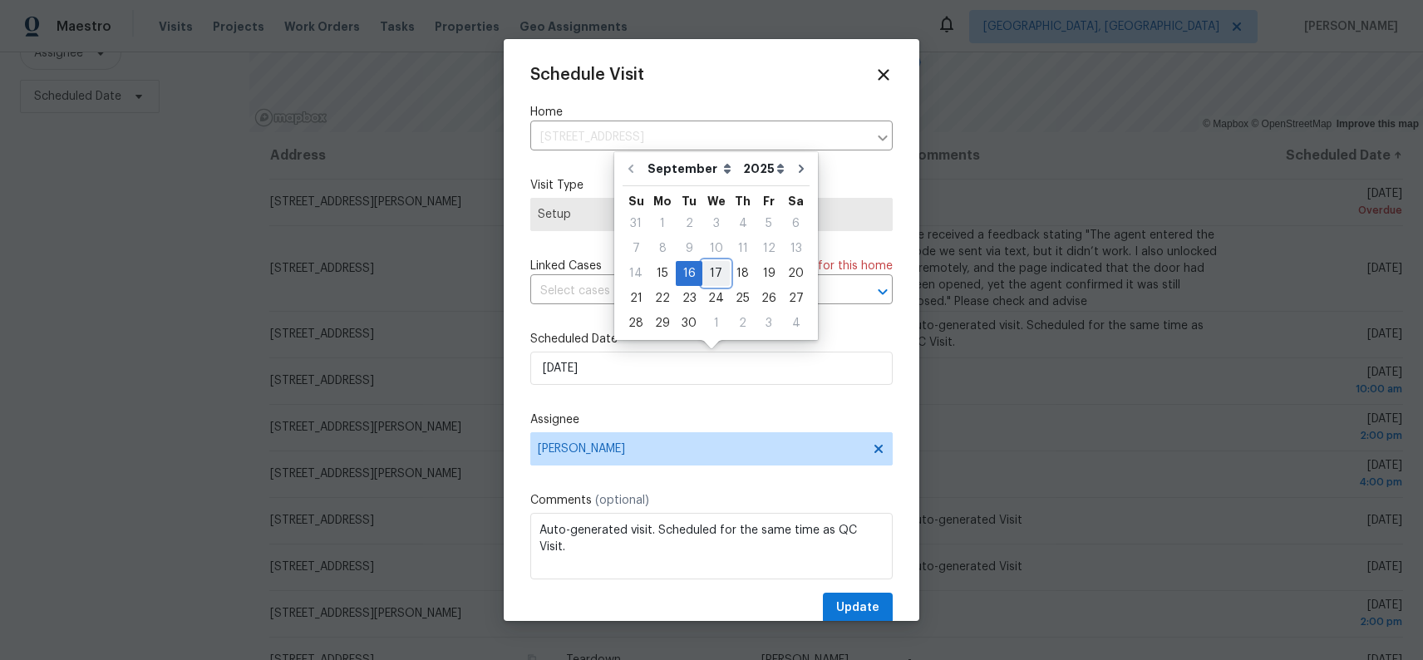
click at [704, 273] on div "17" at bounding box center [715, 273] width 27 height 23
type input "9/17/2025"
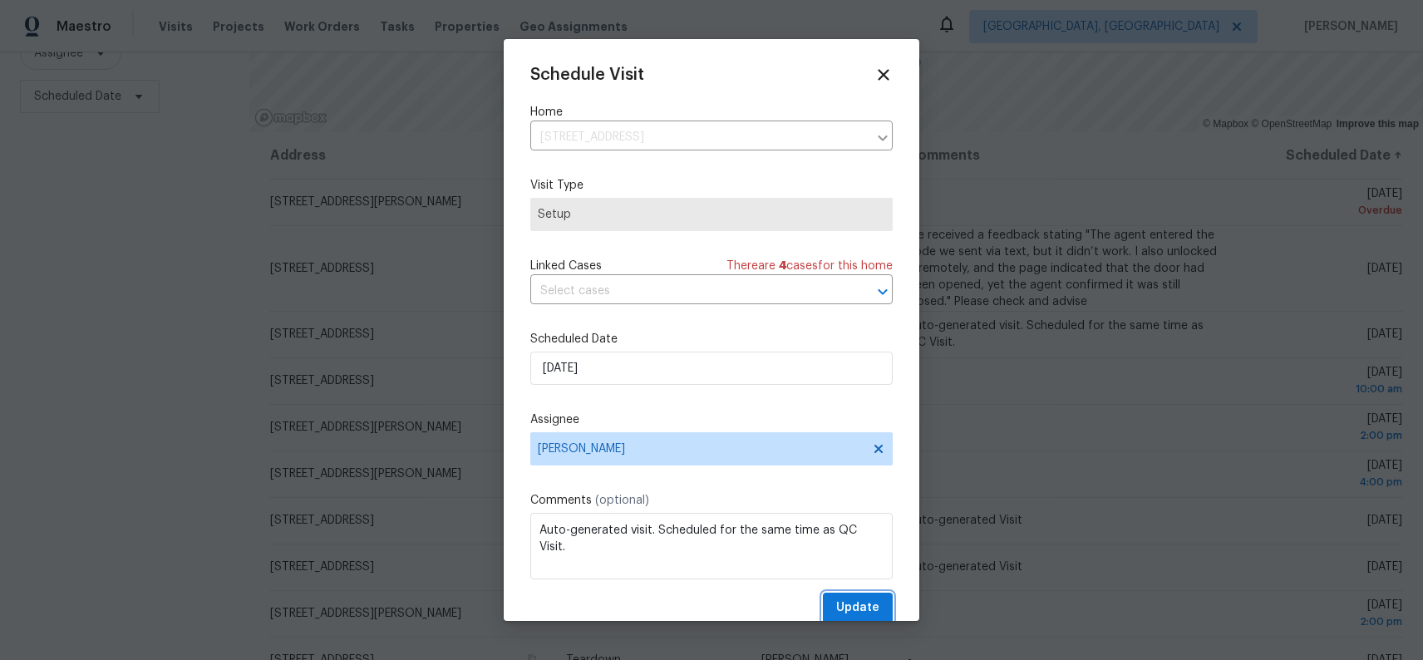
click at [856, 596] on button "Update" at bounding box center [858, 608] width 70 height 31
